Goal: Task Accomplishment & Management: Manage account settings

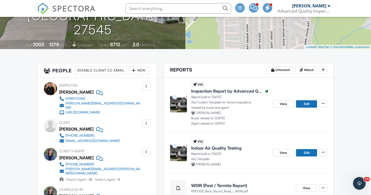
scroll to position [88, 0]
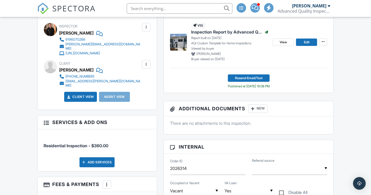
scroll to position [118, 0]
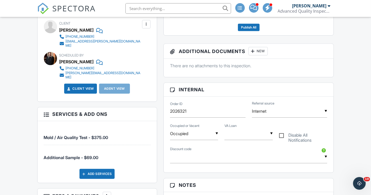
scroll to position [234, 0]
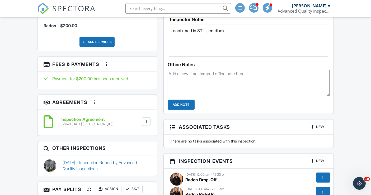
scroll to position [352, 0]
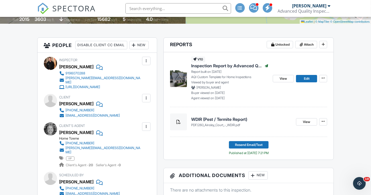
scroll to position [29, 0]
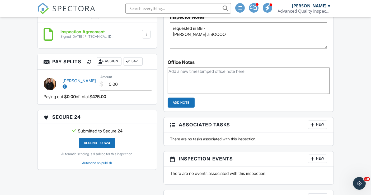
scroll to position [381, 0]
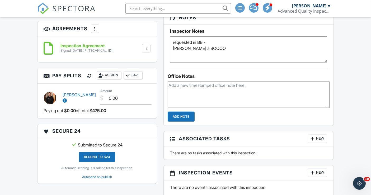
click at [88, 78] on div at bounding box center [89, 75] width 5 height 5
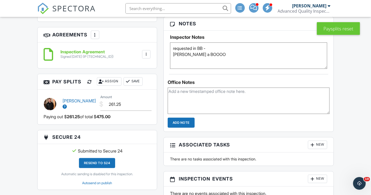
click at [135, 86] on button "Save" at bounding box center [132, 81] width 19 height 8
click at [161, 68] on div "Reports Unlocked Attach New Inspection Report by Advanced Quality Inspections A…" at bounding box center [248, 37] width 177 height 514
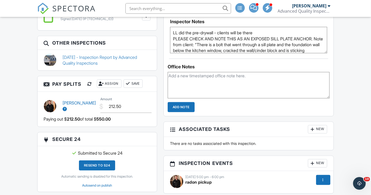
scroll to position [410, 0]
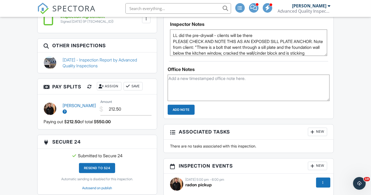
click at [89, 89] on div at bounding box center [89, 86] width 5 height 5
click at [138, 89] on button "Save" at bounding box center [132, 86] width 19 height 8
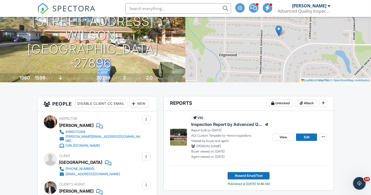
scroll to position [29, 0]
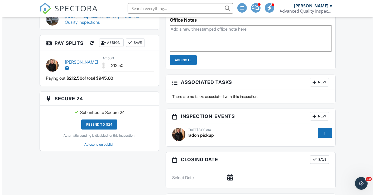
scroll to position [528, 0]
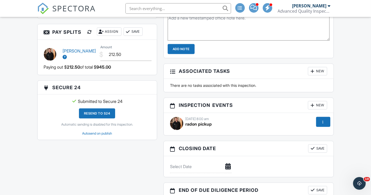
click at [194, 117] on div "09/22/2025 8:00 am" at bounding box center [248, 119] width 157 height 4
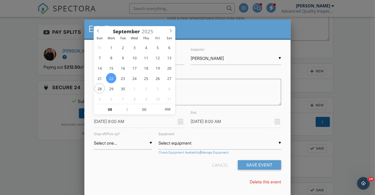
click at [103, 120] on input "09/22/2025 8:00 AM" at bounding box center [139, 121] width 90 height 13
type input "09/29/2025 8:00 AM"
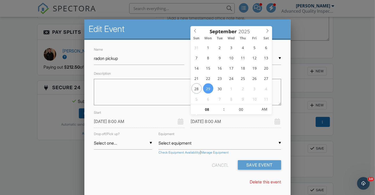
click at [209, 123] on input "09/29/2025 8:00 AM" at bounding box center [236, 121] width 90 height 13
type input "09/29/2025 9:00 AM"
type input "09"
click at [222, 106] on span at bounding box center [222, 106] width 4 height 5
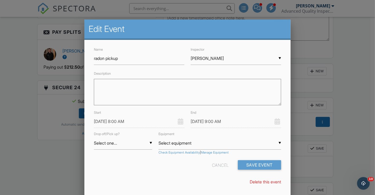
click at [167, 169] on div "Cancel Save Event" at bounding box center [188, 166] width 194 height 13
click at [264, 165] on button "Save Event" at bounding box center [259, 164] width 43 height 9
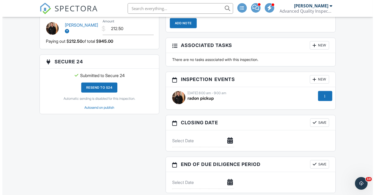
scroll to position [557, 0]
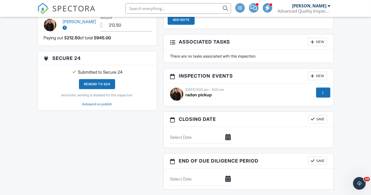
click at [200, 94] on span "radon pickup" at bounding box center [198, 94] width 26 height 5
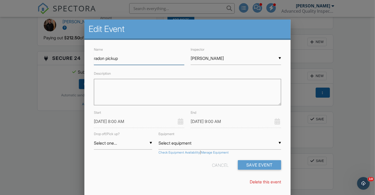
click at [156, 57] on input "radon pickup" at bounding box center [139, 58] width 90 height 13
type input "radon pickup - send to office only"
click at [156, 161] on form "Name radon pickup - send to office only Inspector ▼ Justin Oliver Randy Berry L…" at bounding box center [188, 109] width 194 height 127
click at [119, 121] on input "09/29/2025 8:00 AM" at bounding box center [139, 121] width 90 height 13
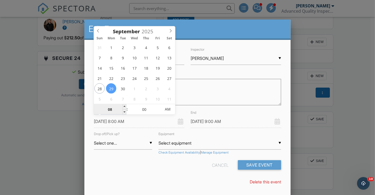
click at [116, 109] on input "08" at bounding box center [110, 109] width 32 height 11
type input "09/29/2025 1:00 AM"
type input "09/29/2025 2:00 AM"
type input "02"
type input "01"
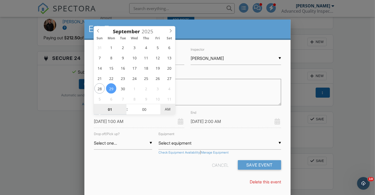
type input "09/29/2025 1:00 PM"
type input "09/29/2025 2:00 PM"
click at [165, 109] on span "AM" at bounding box center [167, 109] width 15 height 11
click at [201, 121] on input "09/29/2025 2:00 PM" at bounding box center [236, 121] width 90 height 13
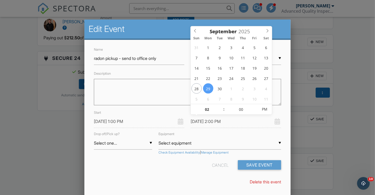
click at [170, 171] on div "Cancel Save Event" at bounding box center [188, 166] width 194 height 13
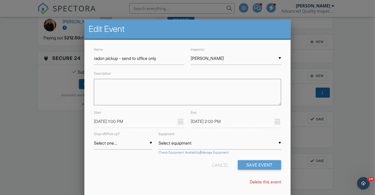
click at [121, 122] on input "09/29/2025 1:00 PM" at bounding box center [139, 121] width 90 height 13
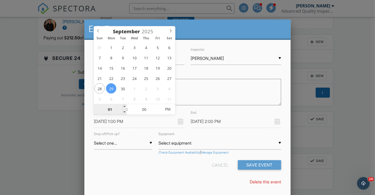
click at [115, 109] on input "01" at bounding box center [110, 109] width 32 height 11
type input "01"
type input "09/29/2025 12:00 PM"
type input "09/29/2025 1:00 PM"
type input "12"
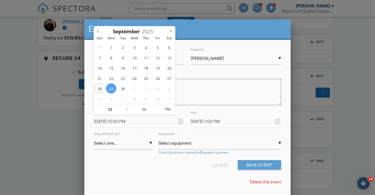
click at [154, 174] on div "Name radon pickup - send to office only Inspector ▼ Justin Oliver Randy Berry L…" at bounding box center [187, 118] width 206 height 156
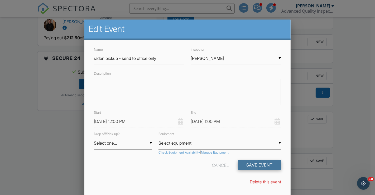
click at [263, 167] on button "Save Event" at bounding box center [259, 164] width 43 height 9
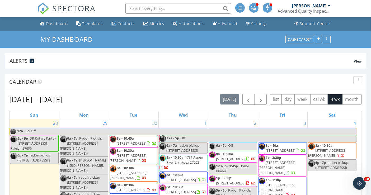
click at [255, 8] on span at bounding box center [254, 7] width 6 height 5
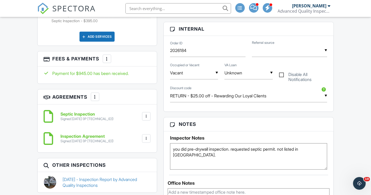
scroll to position [440, 0]
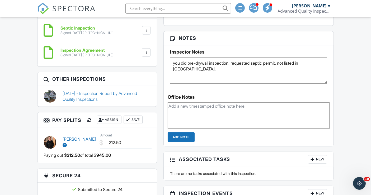
drag, startPoint x: 122, startPoint y: 146, endPoint x: 93, endPoint y: 144, distance: 29.1
click at [93, 145] on div "[PERSON_NAME] $ Amount 212.50" at bounding box center [97, 142] width 113 height 20
type input "468.25"
click at [137, 123] on button "Save" at bounding box center [132, 120] width 19 height 8
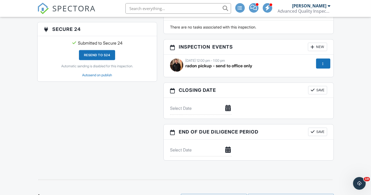
scroll to position [586, 0]
click at [24, 56] on div "Dashboard Templates Contacts Metrics Automations Advanced Settings Support Cent…" at bounding box center [185, 129] width 371 height 1396
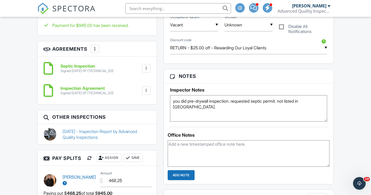
scroll to position [410, 0]
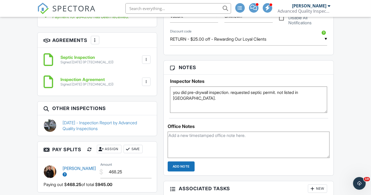
drag, startPoint x: 135, startPoint y: 153, endPoint x: 121, endPoint y: 101, distance: 53.1
click at [135, 153] on button "Save" at bounding box center [132, 149] width 19 height 8
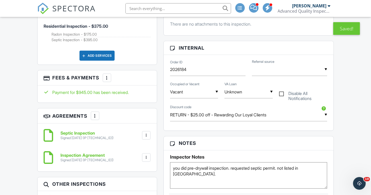
scroll to position [293, 0]
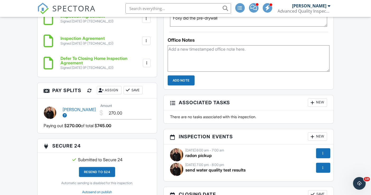
scroll to position [469, 0]
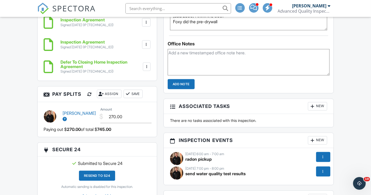
click at [255, 8] on span at bounding box center [253, 7] width 7 height 0
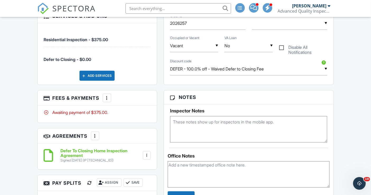
scroll to position [293, 0]
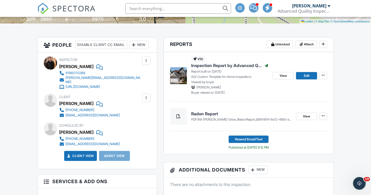
scroll to position [117, 0]
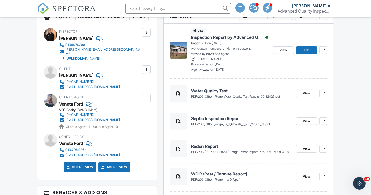
scroll to position [28, 0]
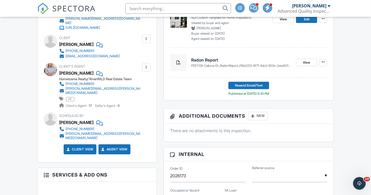
scroll to position [88, 0]
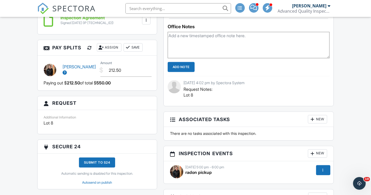
scroll to position [469, 0]
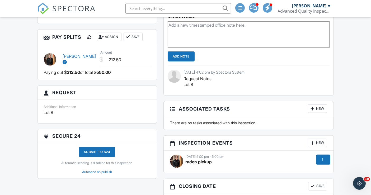
click at [87, 37] on div at bounding box center [89, 37] width 5 height 5
click at [139, 36] on button "Save" at bounding box center [132, 37] width 19 height 8
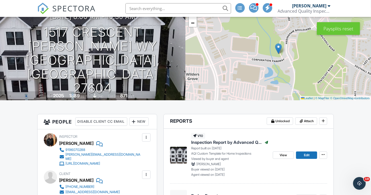
scroll to position [29, 0]
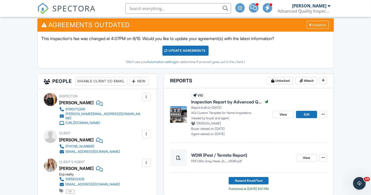
scroll to position [88, 0]
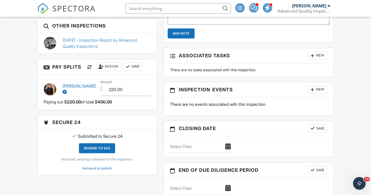
scroll to position [322, 0]
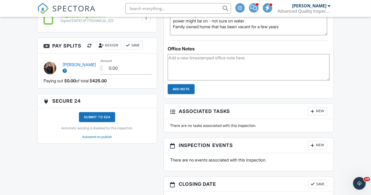
scroll to position [410, 0]
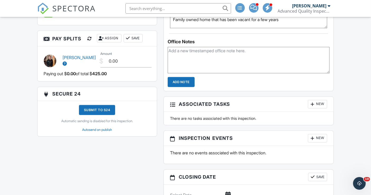
click at [87, 41] on div at bounding box center [89, 38] width 5 height 5
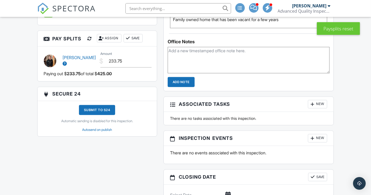
click at [135, 42] on button "Save" at bounding box center [132, 38] width 19 height 8
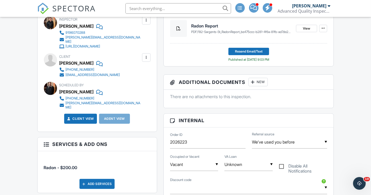
scroll to position [117, 0]
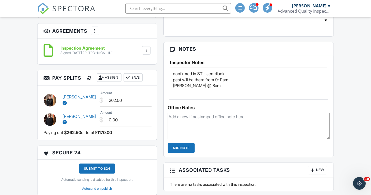
scroll to position [440, 0]
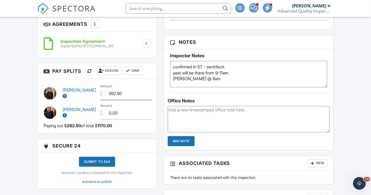
click at [116, 98] on input "262.50" at bounding box center [125, 93] width 51 height 13
type input "261.50"
click at [136, 74] on button "Save" at bounding box center [132, 70] width 19 height 8
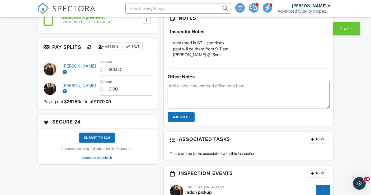
scroll to position [469, 0]
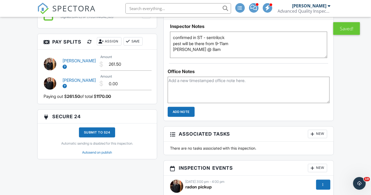
click at [140, 46] on button "Save" at bounding box center [132, 41] width 19 height 8
click at [112, 88] on input "0.00" at bounding box center [125, 83] width 51 height 13
type input "25.00"
click at [134, 46] on button "Save" at bounding box center [132, 41] width 19 height 8
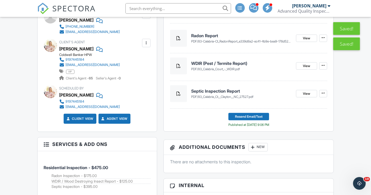
scroll to position [146, 0]
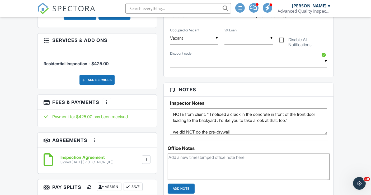
scroll to position [264, 0]
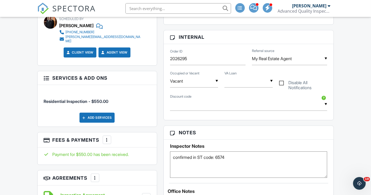
scroll to position [234, 0]
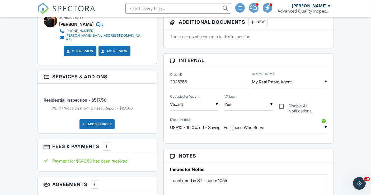
scroll to position [264, 0]
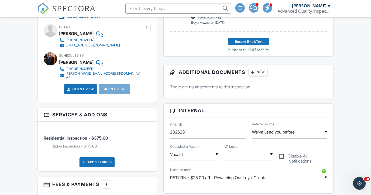
scroll to position [176, 0]
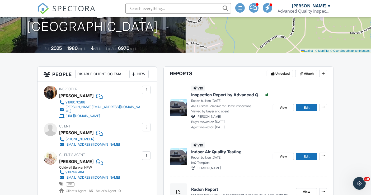
scroll to position [88, 0]
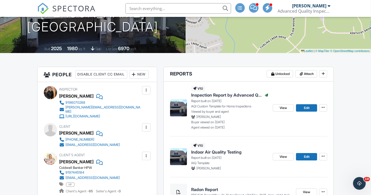
click at [96, 137] on div at bounding box center [98, 133] width 5 height 8
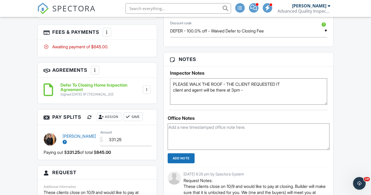
scroll to position [410, 0]
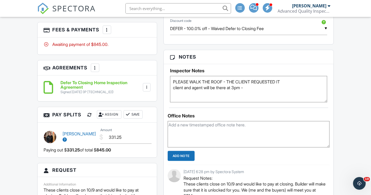
click at [161, 139] on div "Reports Unlocked Attach New Inspection Report by Advanced Quality Inspections A…" at bounding box center [248, 58] width 177 height 629
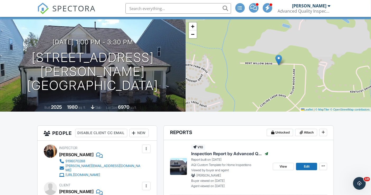
scroll to position [0, 0]
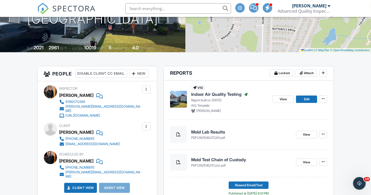
scroll to position [88, 0]
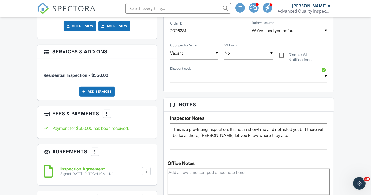
scroll to position [264, 0]
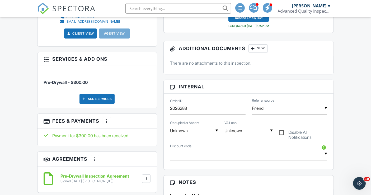
scroll to position [206, 0]
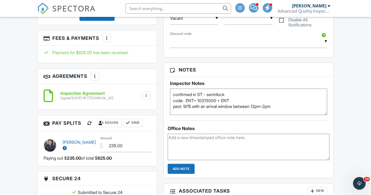
scroll to position [410, 0]
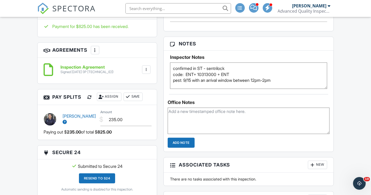
click at [91, 94] on button at bounding box center [90, 97] width 10 height 9
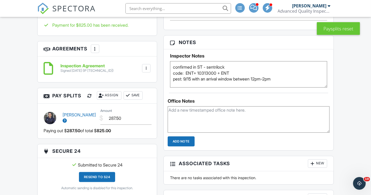
scroll to position [411, 0]
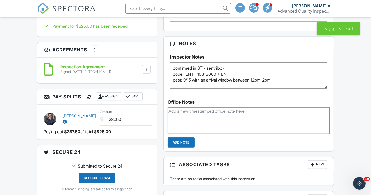
click at [135, 94] on button "Save" at bounding box center [132, 96] width 19 height 8
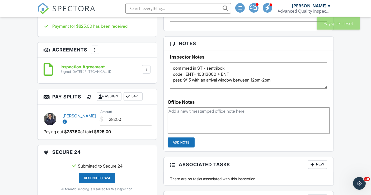
click at [136, 98] on button "Save" at bounding box center [132, 96] width 19 height 8
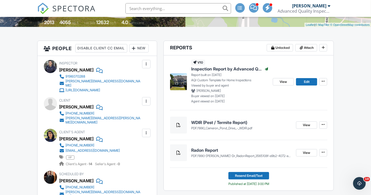
scroll to position [88, 0]
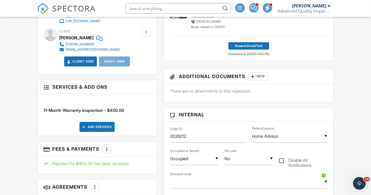
scroll to position [177, 0]
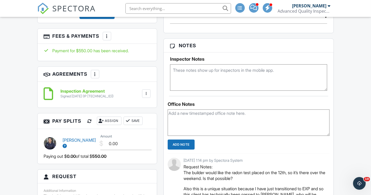
scroll to position [385, 0]
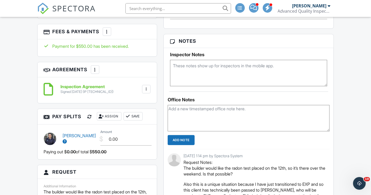
click at [90, 116] on div at bounding box center [89, 116] width 5 height 5
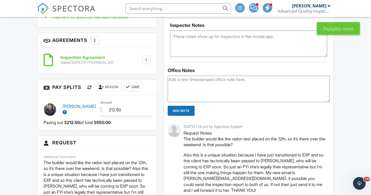
click at [135, 85] on button "Save" at bounding box center [132, 87] width 19 height 8
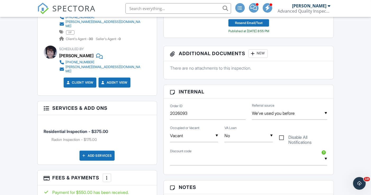
scroll to position [239, 0]
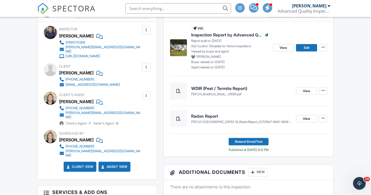
scroll to position [146, 0]
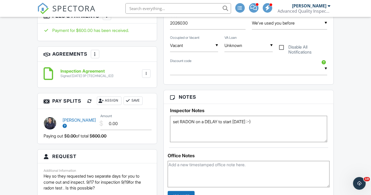
scroll to position [322, 0]
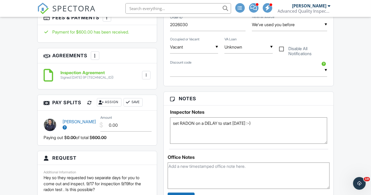
click at [93, 107] on button at bounding box center [90, 102] width 10 height 9
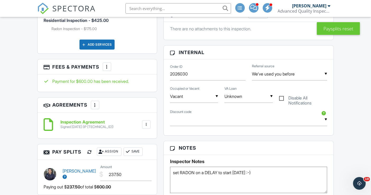
scroll to position [293, 0]
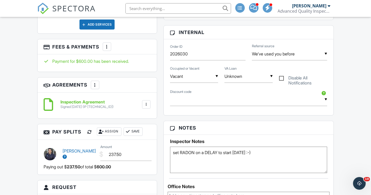
click at [131, 134] on div at bounding box center [127, 131] width 5 height 5
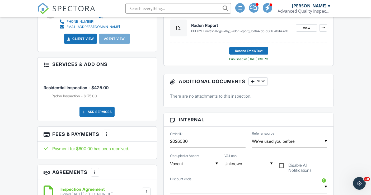
scroll to position [205, 0]
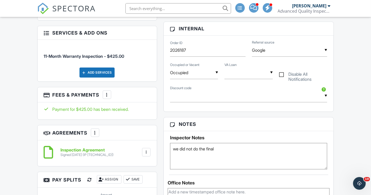
scroll to position [205, 0]
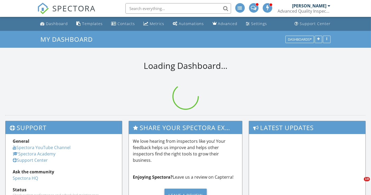
click at [331, 7] on link "[PERSON_NAME] Advanced Quality Inspections LLC" at bounding box center [305, 8] width 54 height 17
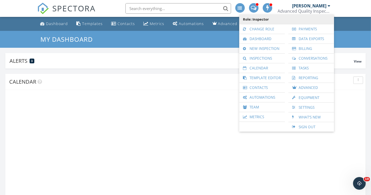
scroll to position [140, 147]
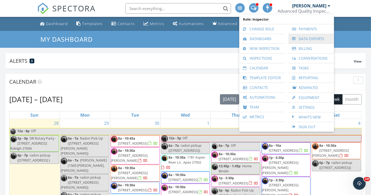
click at [310, 40] on link "Data Exports" at bounding box center [311, 38] width 40 height 9
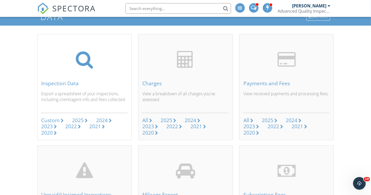
scroll to position [59, 0]
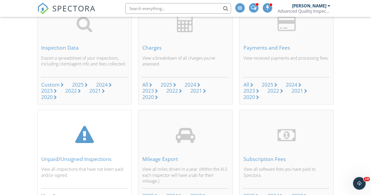
click at [65, 161] on div "Unpaid/Unsigned Inspections" at bounding box center [84, 159] width 86 height 6
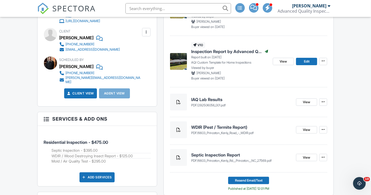
scroll to position [146, 0]
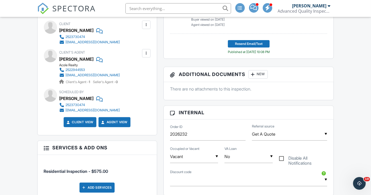
scroll to position [176, 0]
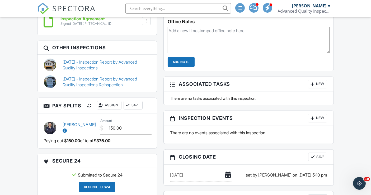
scroll to position [440, 0]
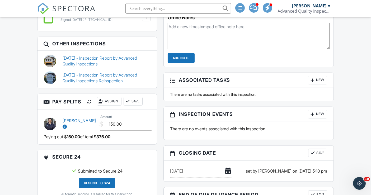
click at [89, 104] on div at bounding box center [89, 101] width 5 height 5
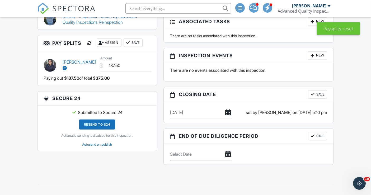
click at [134, 46] on button "Save" at bounding box center [132, 43] width 19 height 8
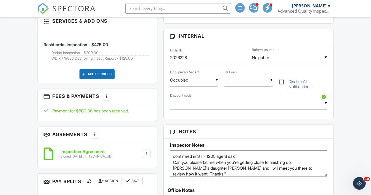
scroll to position [293, 0]
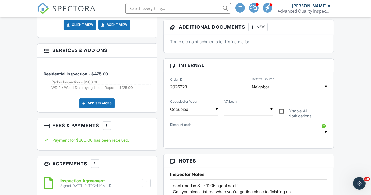
click at [106, 123] on div at bounding box center [106, 125] width 5 height 5
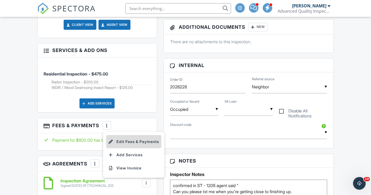
click at [131, 136] on li "Edit Fees & Payments" at bounding box center [133, 141] width 55 height 13
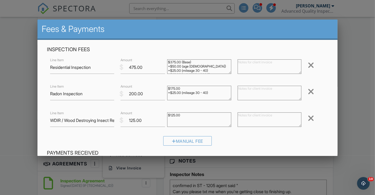
click at [15, 105] on div at bounding box center [187, 96] width 375 height 244
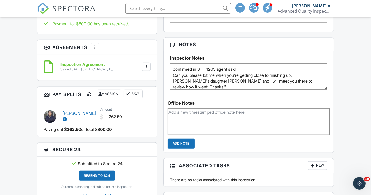
scroll to position [410, 0]
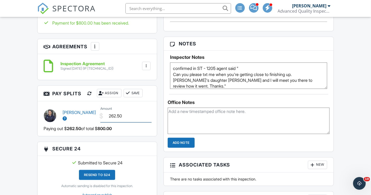
click at [115, 111] on input "262.50" at bounding box center [125, 115] width 51 height 13
type input "287.50"
click at [139, 90] on button "Save" at bounding box center [132, 93] width 19 height 8
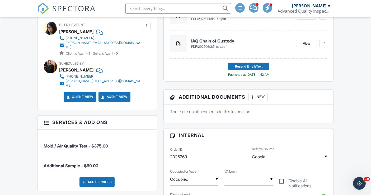
scroll to position [146, 0]
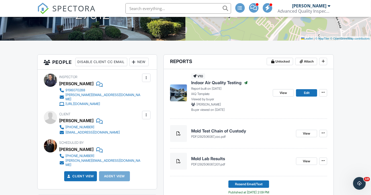
scroll to position [88, 0]
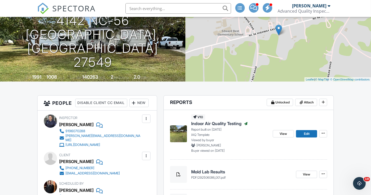
scroll to position [59, 0]
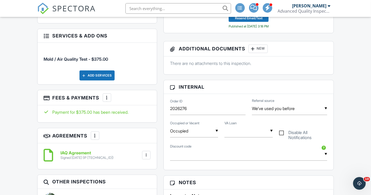
scroll to position [264, 0]
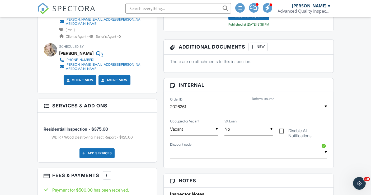
scroll to position [239, 0]
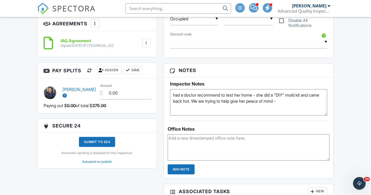
click at [90, 72] on div at bounding box center [89, 70] width 5 height 5
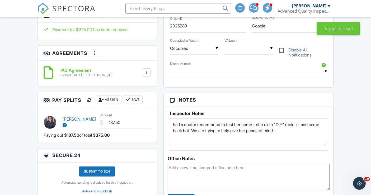
click at [134, 103] on button "Save" at bounding box center [132, 100] width 19 height 8
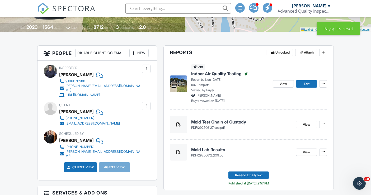
scroll to position [85, 0]
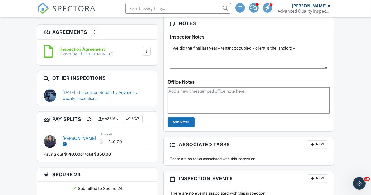
scroll to position [382, 0]
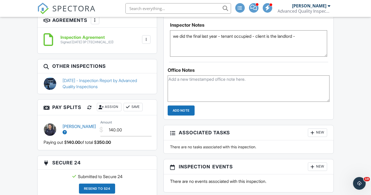
click at [91, 109] on div at bounding box center [89, 107] width 5 height 5
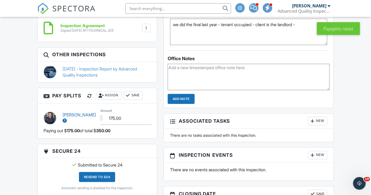
click at [136, 98] on button "Save" at bounding box center [132, 95] width 19 height 8
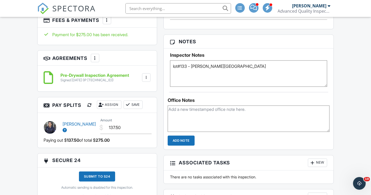
scroll to position [234, 0]
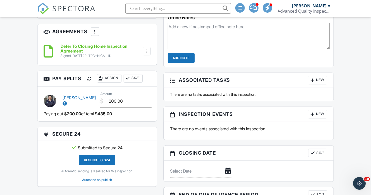
scroll to position [322, 0]
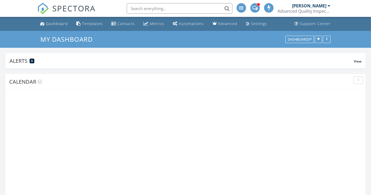
scroll to position [140, 147]
click at [158, 8] on input "text" at bounding box center [180, 8] width 106 height 11
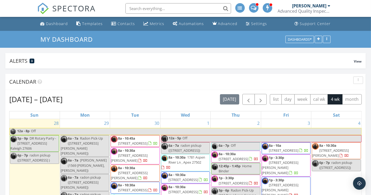
paste input "22 Independence Dr"
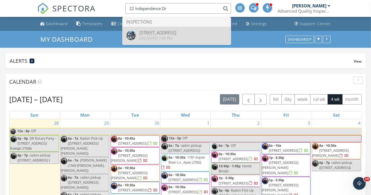
type input "22 Independence Dr"
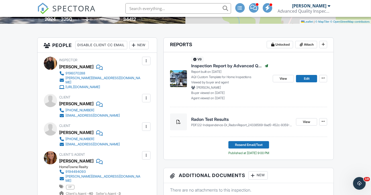
scroll to position [29, 0]
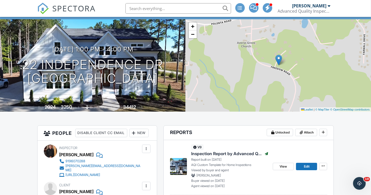
click at [179, 8] on input "text" at bounding box center [178, 8] width 106 height 11
paste input "[STREET_ADDRESS][PERSON_NAME]"
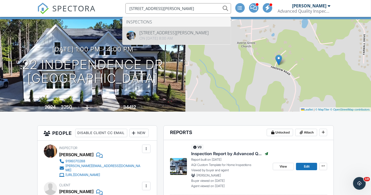
type input "[STREET_ADDRESS][PERSON_NAME]"
drag, startPoint x: 189, startPoint y: 34, endPoint x: 221, endPoint y: 50, distance: 36.0
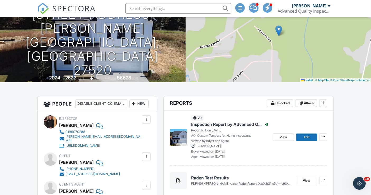
scroll to position [29, 0]
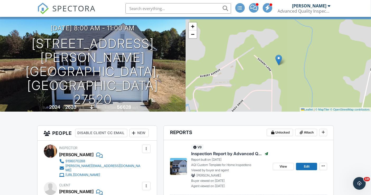
click at [163, 11] on input "text" at bounding box center [178, 8] width 106 height 11
paste input "216 Ruskin Dr"
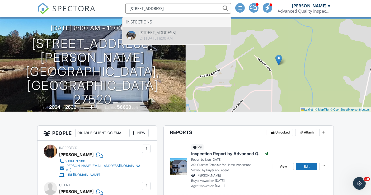
type input "216 Ruskin Dr"
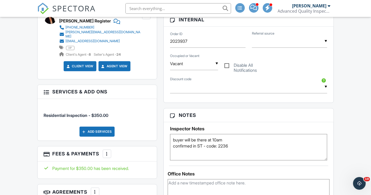
scroll to position [293, 0]
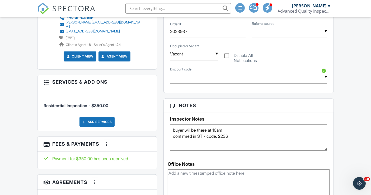
click at [176, 12] on input "text" at bounding box center [178, 8] width 106 height 11
paste input "[STREET_ADDRESS][PERSON_NAME]"
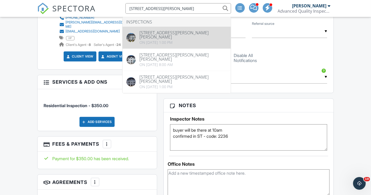
type input "[STREET_ADDRESS][PERSON_NAME]"
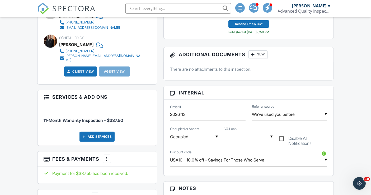
click at [157, 6] on input "text" at bounding box center [178, 8] width 106 height 11
paste input "2204 Seacoast Ave"
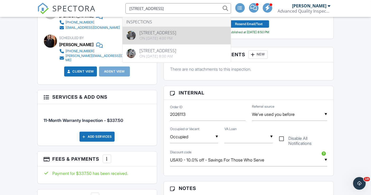
type input "2204 Seacoast Ave"
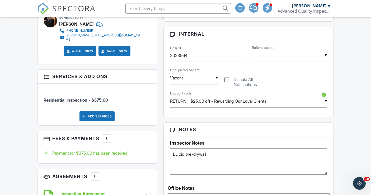
click at [173, 9] on input "text" at bounding box center [178, 8] width 106 height 11
paste input "[STREET_ADDRESS]"
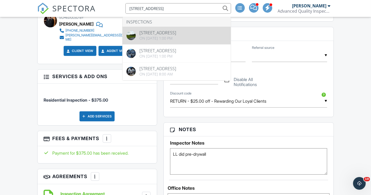
type input "[STREET_ADDRESS]"
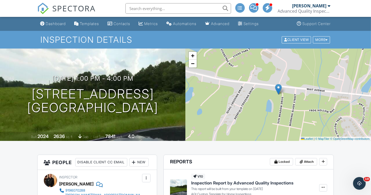
click at [159, 7] on input "text" at bounding box center [178, 8] width 106 height 11
paste input "[STREET_ADDRESS]"
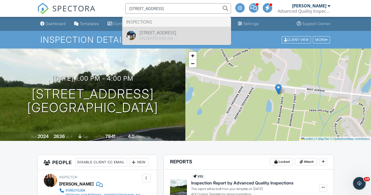
type input "[STREET_ADDRESS]"
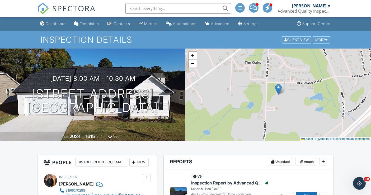
click at [142, 8] on input "text" at bounding box center [178, 8] width 106 height 11
paste input "[STREET_ADDRESS]"
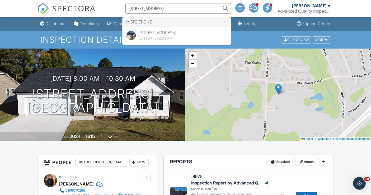
drag, startPoint x: 177, startPoint y: 8, endPoint x: 103, endPoint y: 9, distance: 73.4
click at [107, 9] on div "SPECTORA 59 Oakfield Trce Dr Inspections 59 Oakfield Trce Dr, Four Oaks, NC 275…" at bounding box center [185, 8] width 297 height 17
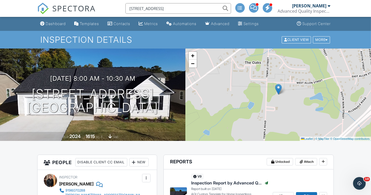
paste input "445 Cyn Spg Trl"
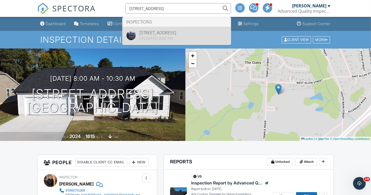
type input "445 Cyn Spg Trl"
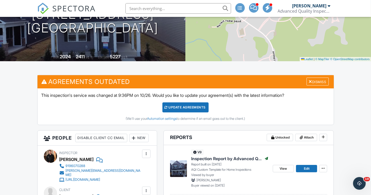
scroll to position [59, 0]
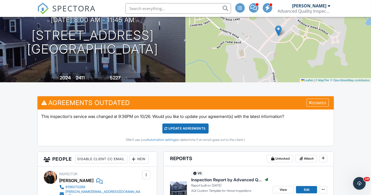
click at [144, 7] on input "text" at bounding box center [178, 8] width 106 height 11
paste input "[STREET_ADDRESS][PERSON_NAME]"
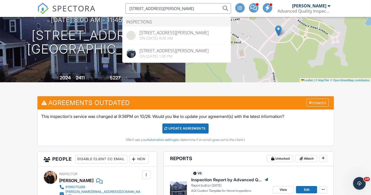
click at [175, 8] on input "[STREET_ADDRESS][PERSON_NAME]" at bounding box center [178, 8] width 106 height 11
drag, startPoint x: 173, startPoint y: 8, endPoint x: 106, endPoint y: 8, distance: 67.0
click at [106, 8] on div "SPECTORA [STREET_ADDRESS] Dr Inspections [STREET_ADDRESS][PERSON_NAME] On [DATE…" at bounding box center [185, 8] width 297 height 17
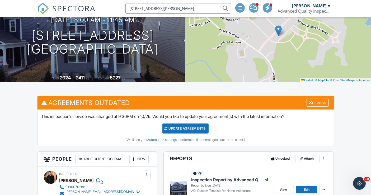
paste input "[STREET_ADDRESS]"
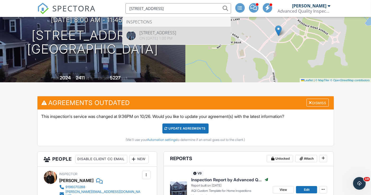
type input "[STREET_ADDRESS]"
